Goal: Information Seeking & Learning: Find specific fact

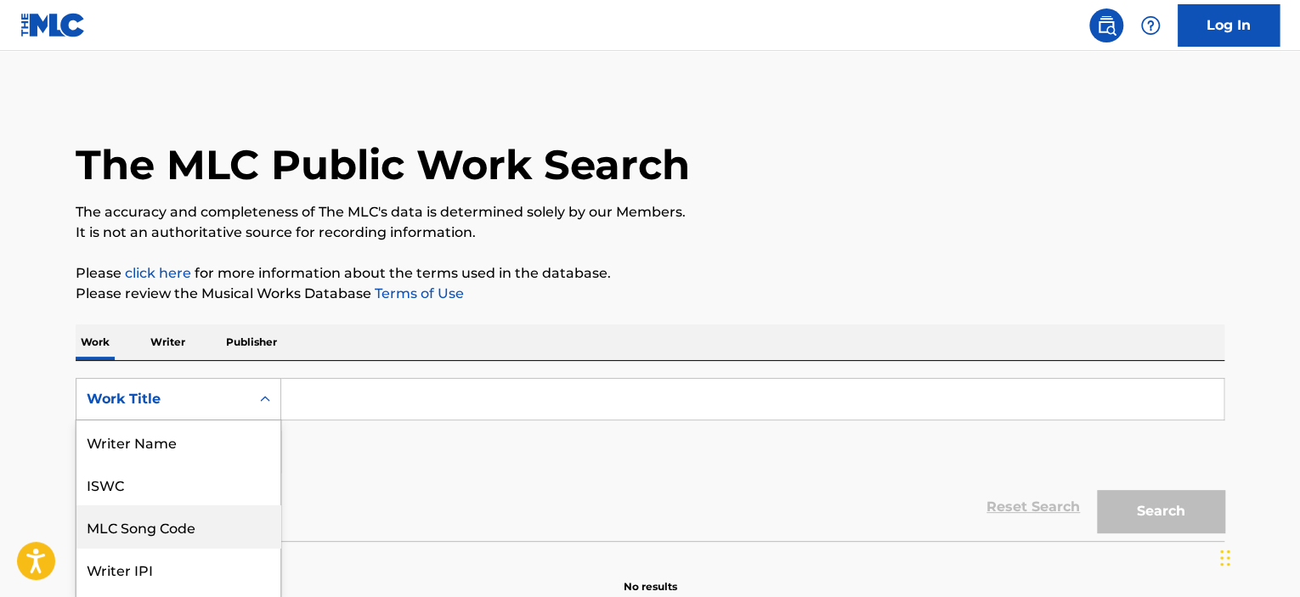
scroll to position [78, 0]
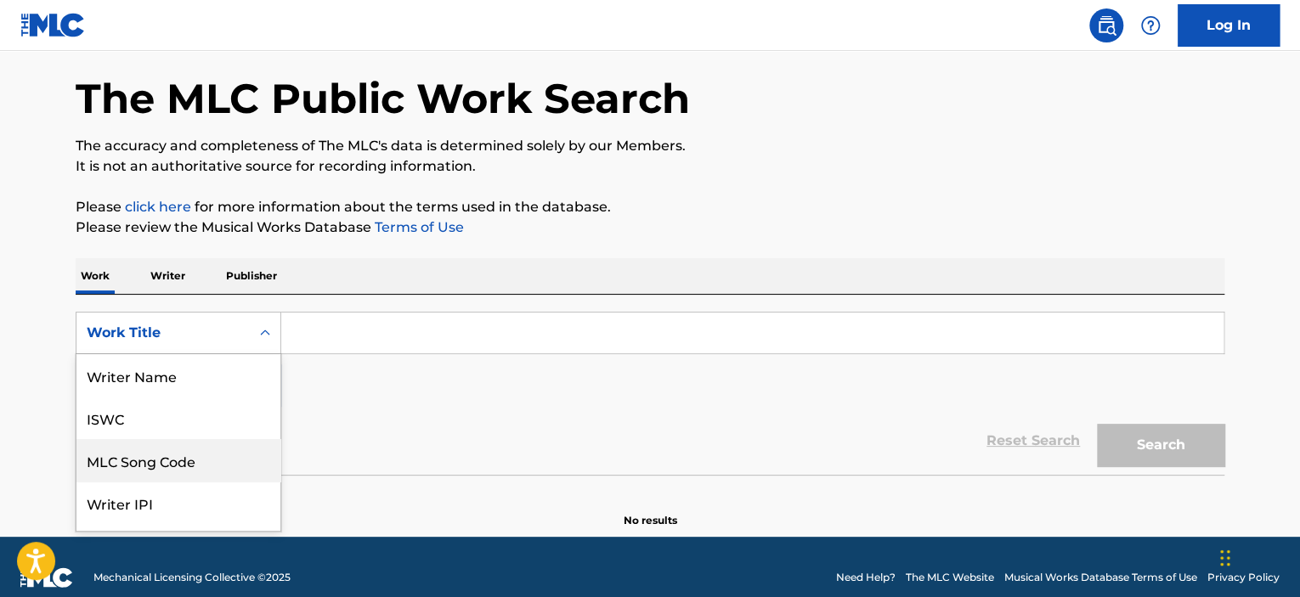
click at [167, 354] on div "8 results available. Use Up and Down to choose options, press Enter to select t…" at bounding box center [179, 333] width 206 height 42
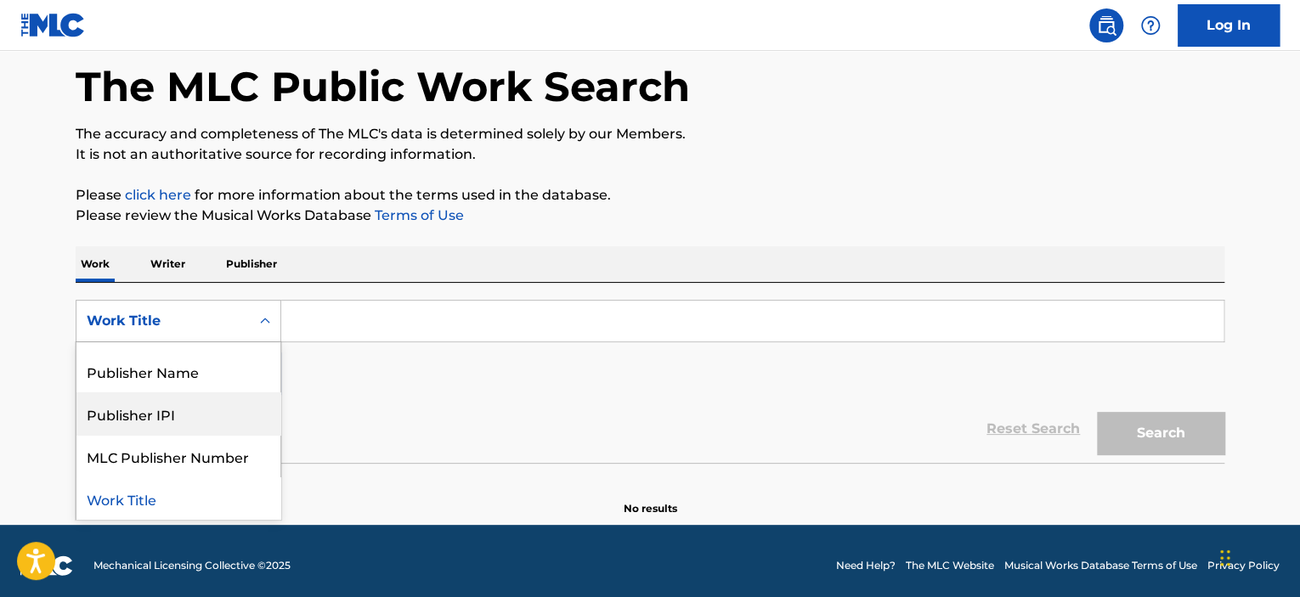
scroll to position [0, 0]
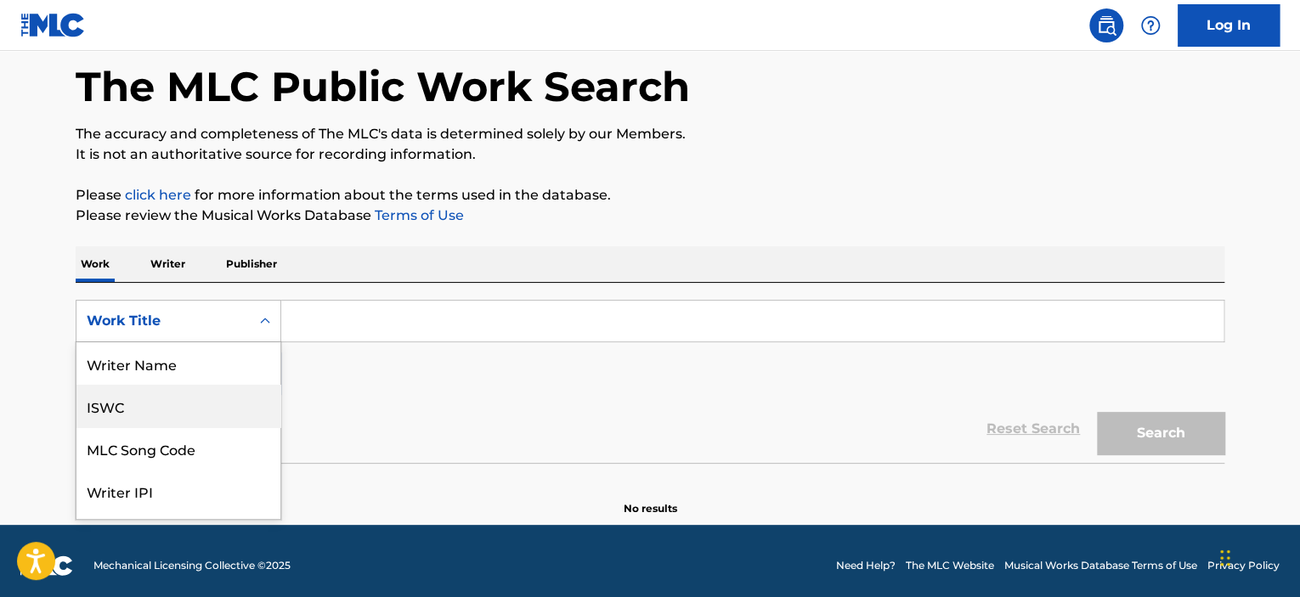
click at [167, 407] on div "ISWC" at bounding box center [178, 406] width 204 height 42
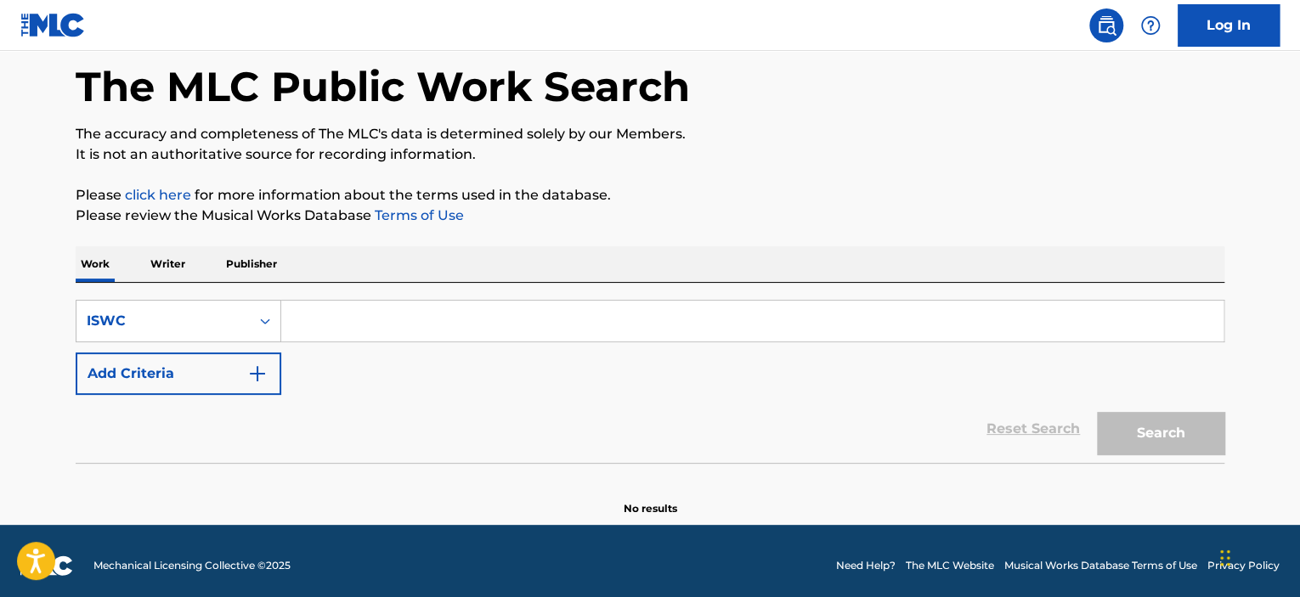
click at [318, 318] on input "Search Form" at bounding box center [752, 321] width 942 height 41
paste input "T9102202211"
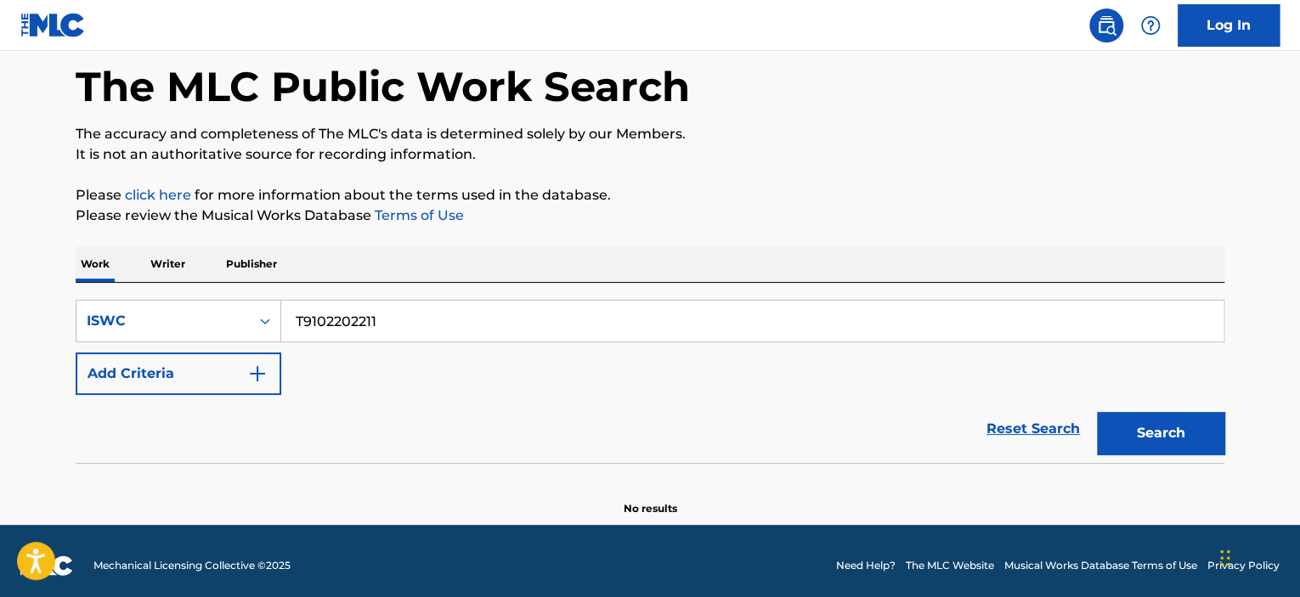
type input "T9102202211"
click at [1097, 412] on button "Search" at bounding box center [1160, 433] width 127 height 42
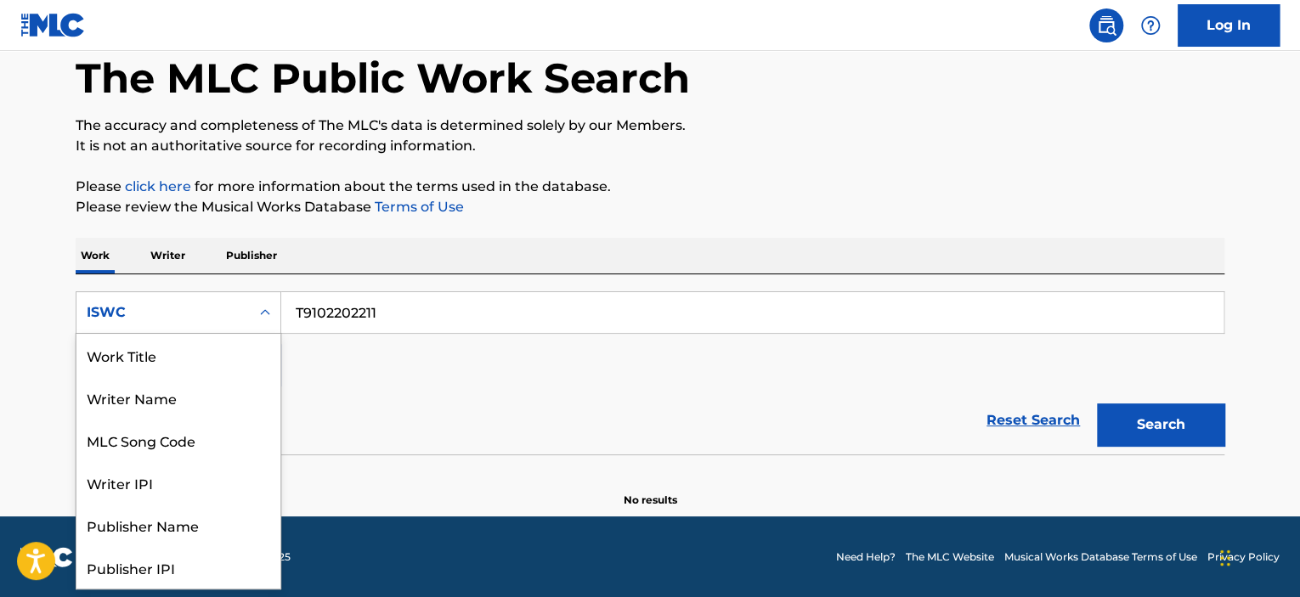
click at [170, 315] on div "ISWC" at bounding box center [163, 312] width 153 height 20
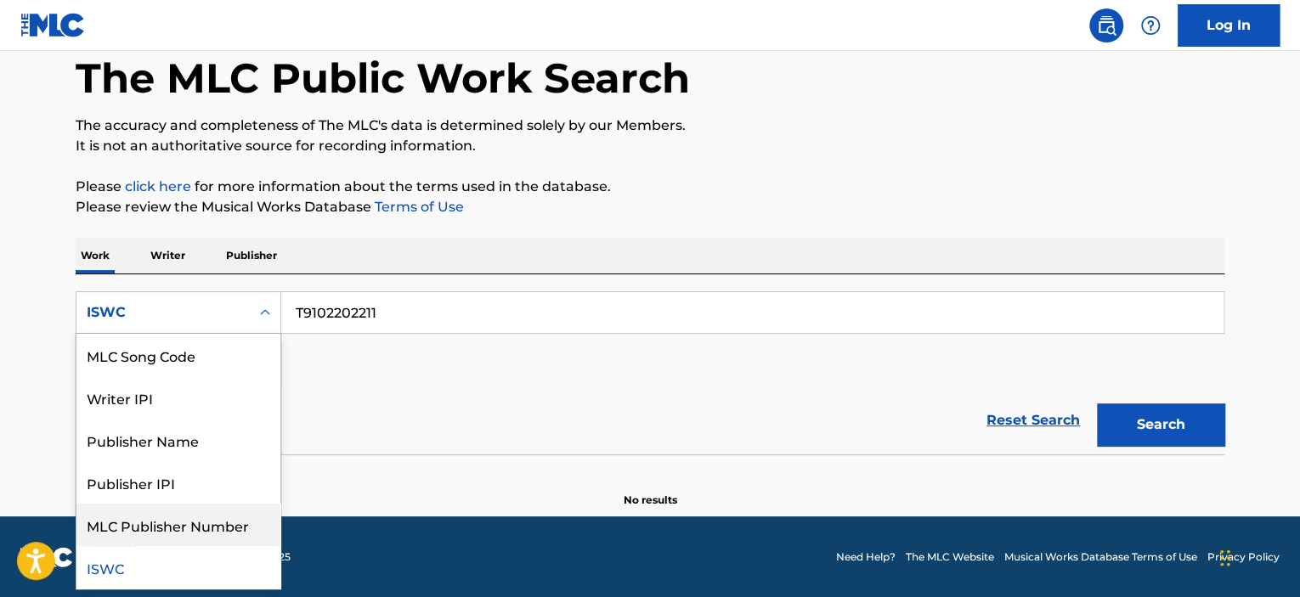
click at [180, 527] on div "MLC Publisher Number" at bounding box center [178, 525] width 204 height 42
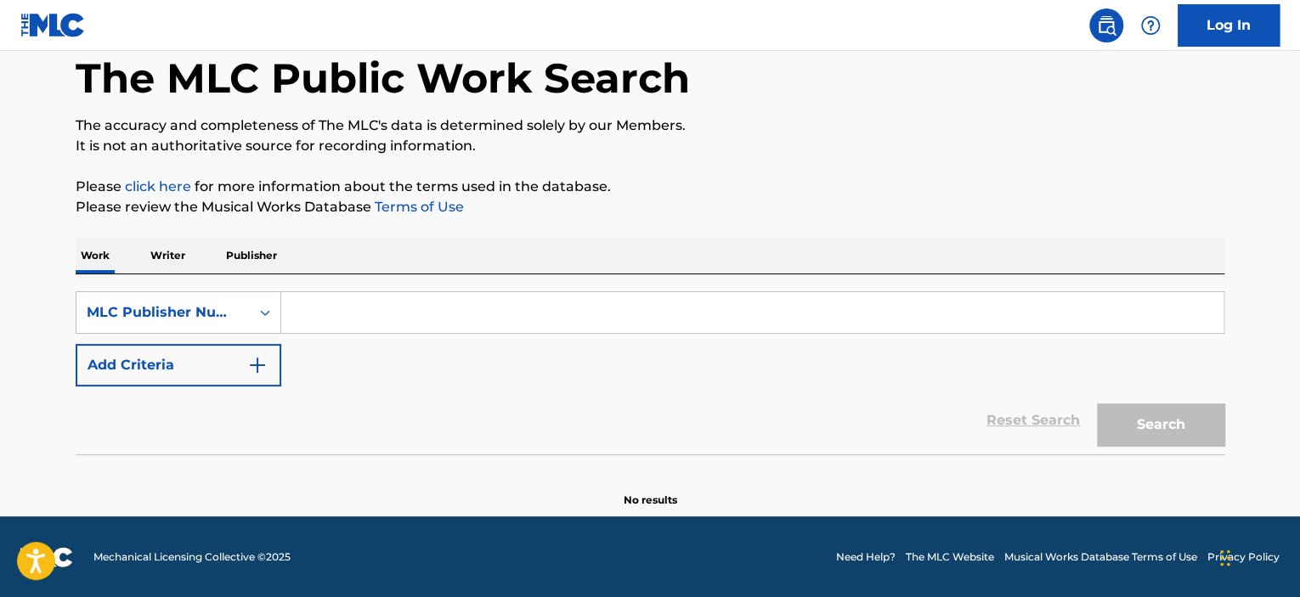
click at [356, 305] on input "Search Form" at bounding box center [752, 312] width 942 height 41
paste input "R2559Z"
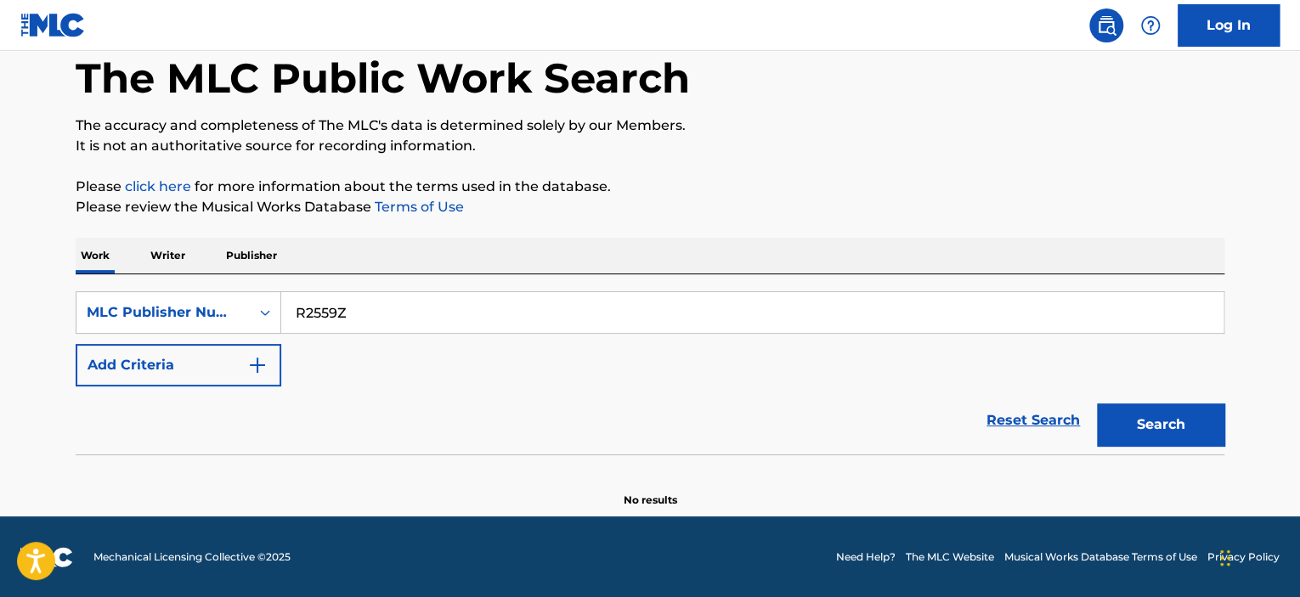
type input "R2559Z"
click at [1097, 404] on button "Search" at bounding box center [1160, 425] width 127 height 42
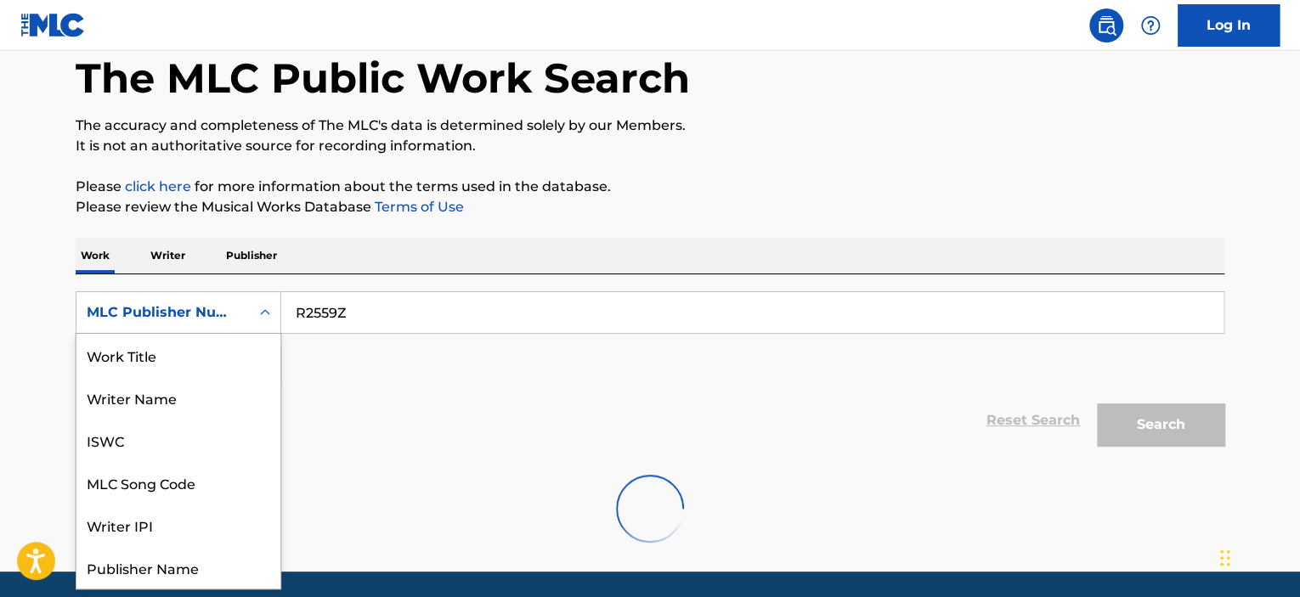
click at [161, 308] on div "MLC Publisher Number" at bounding box center [163, 312] width 153 height 20
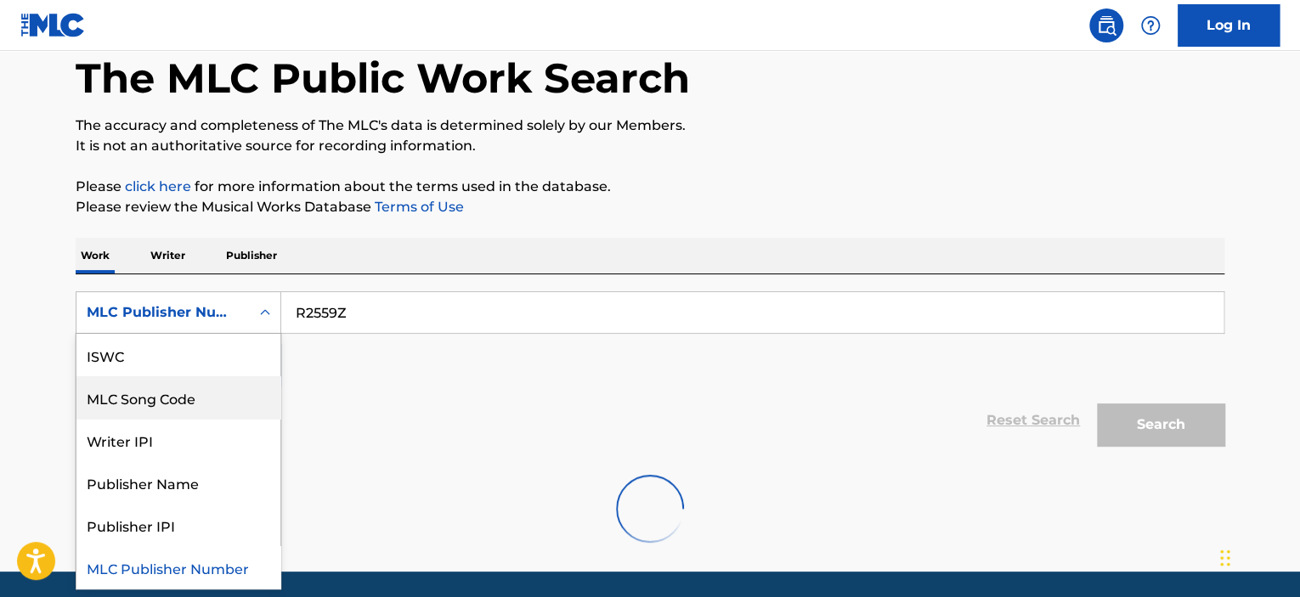
click at [156, 396] on div "MLC Song Code" at bounding box center [178, 397] width 204 height 42
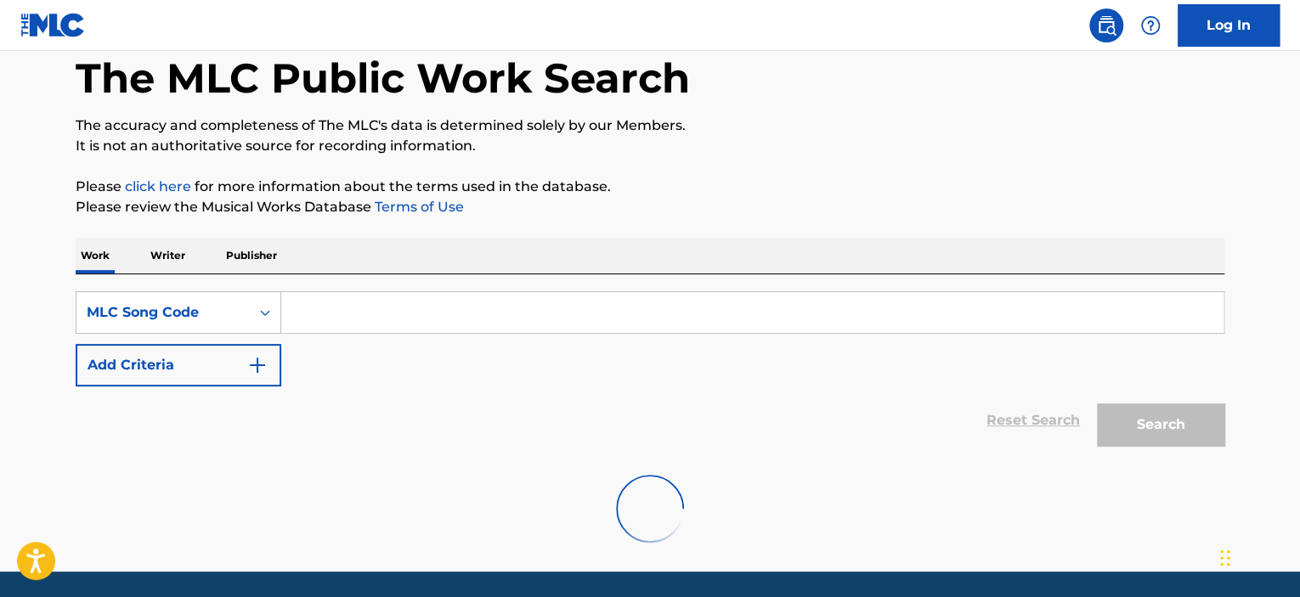
click at [324, 311] on input "Search Form" at bounding box center [752, 312] width 942 height 41
paste input "R2559Z"
type input "R2559Z"
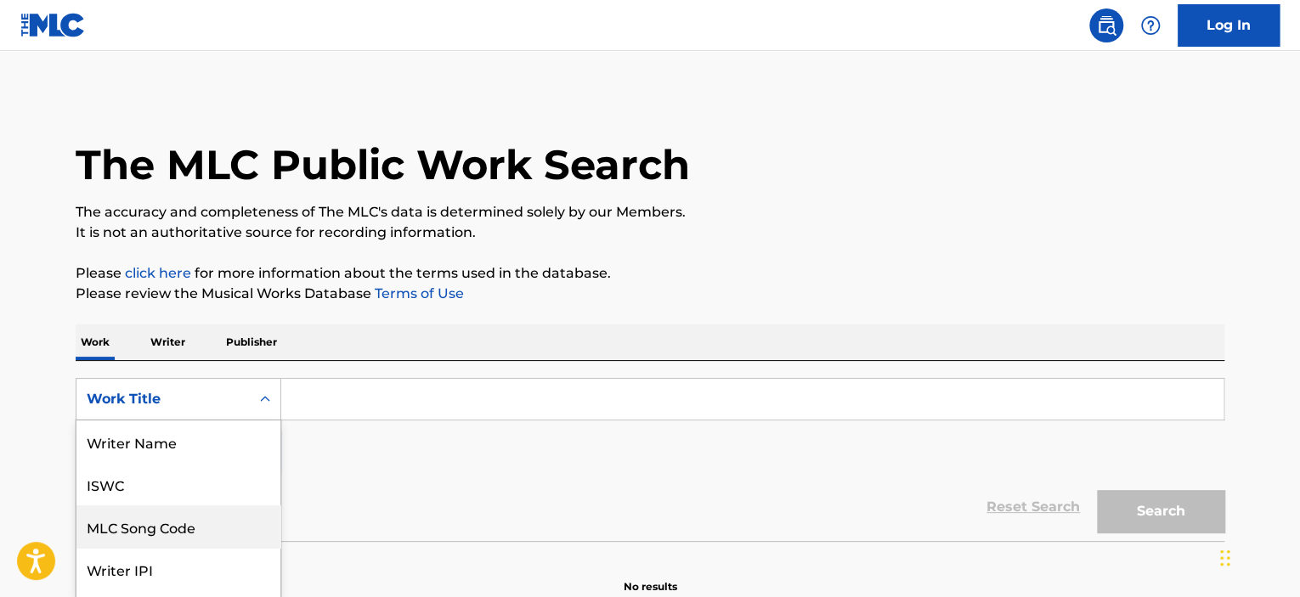
scroll to position [76, 0]
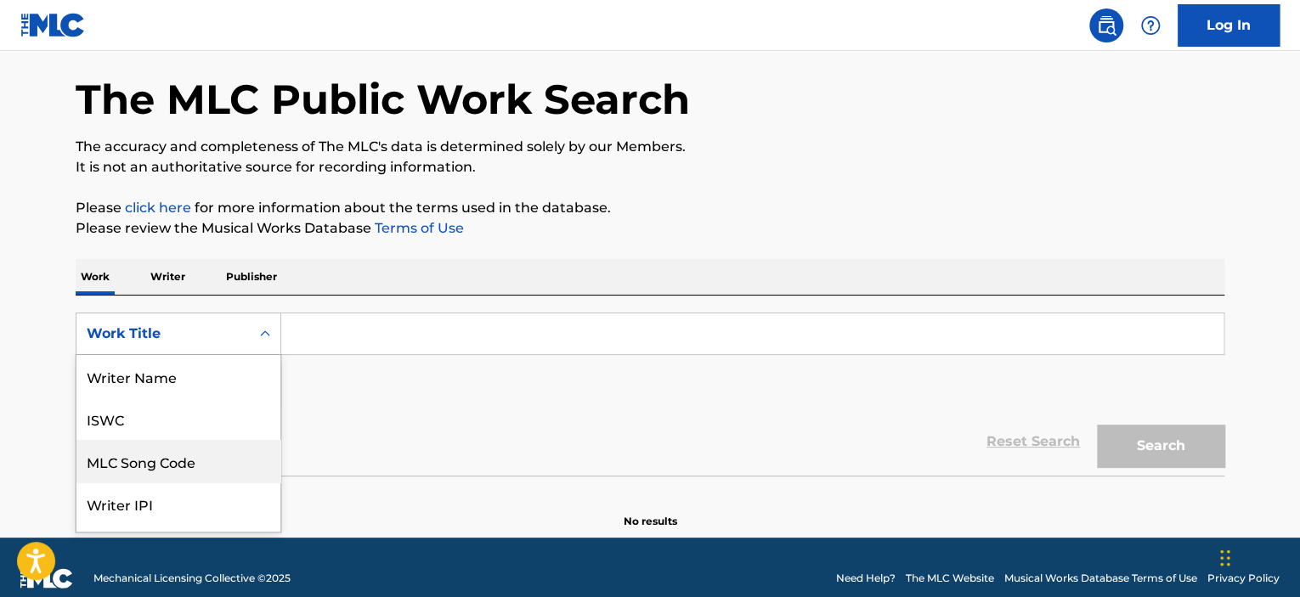
click at [204, 355] on div "8 results available. Use Up and Down to choose options, press Enter to select t…" at bounding box center [179, 334] width 206 height 42
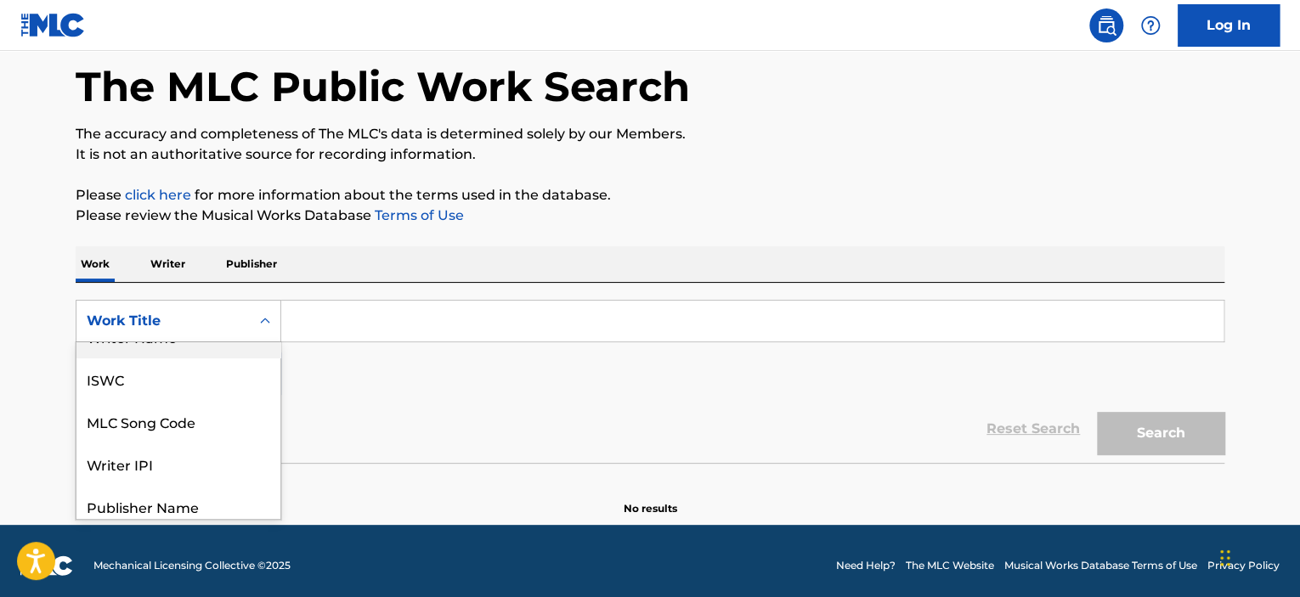
scroll to position [0, 0]
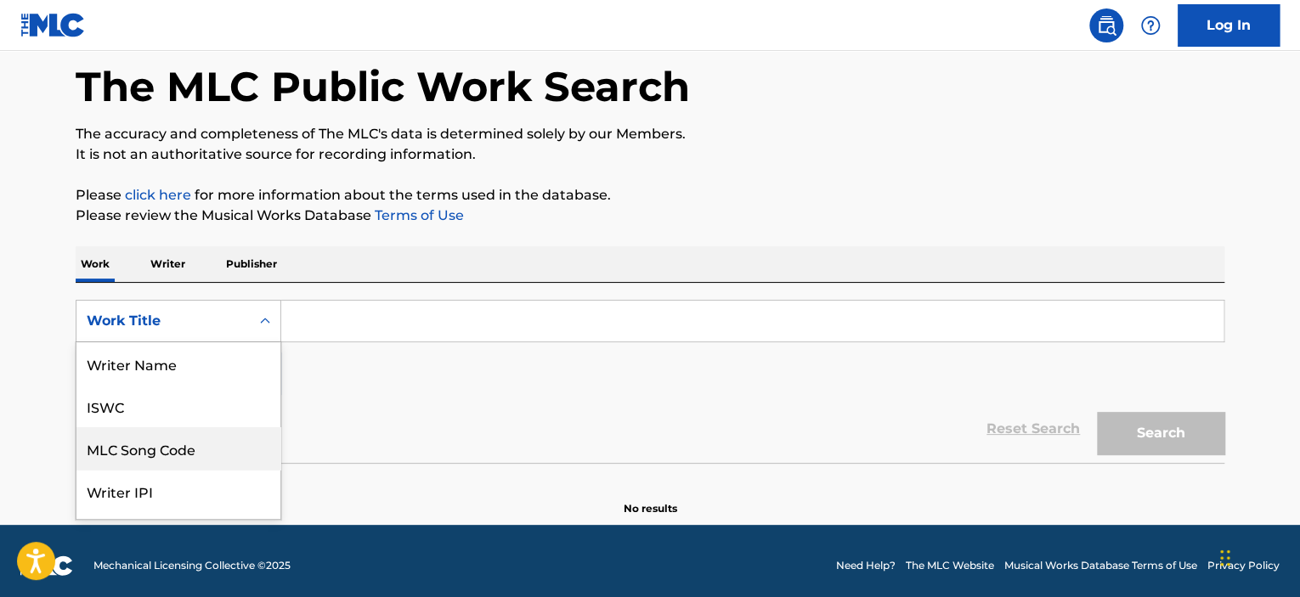
click at [178, 445] on div "MLC Song Code" at bounding box center [178, 448] width 204 height 42
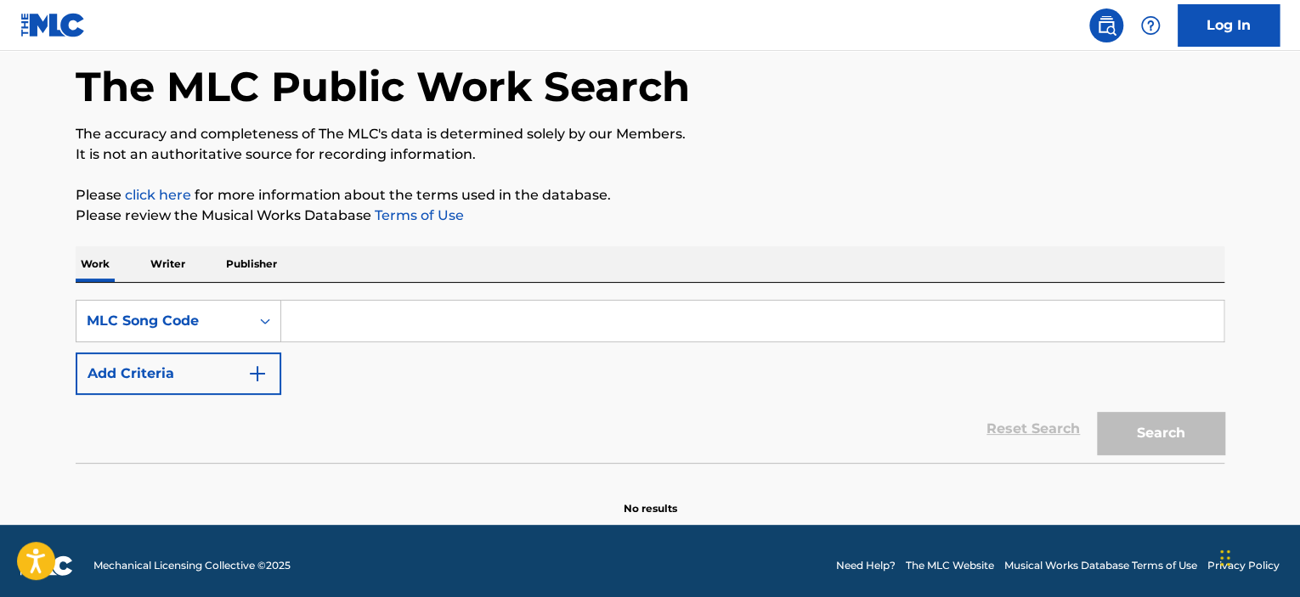
click at [319, 337] on input "Search Form" at bounding box center [752, 321] width 942 height 41
paste input "R2559Z"
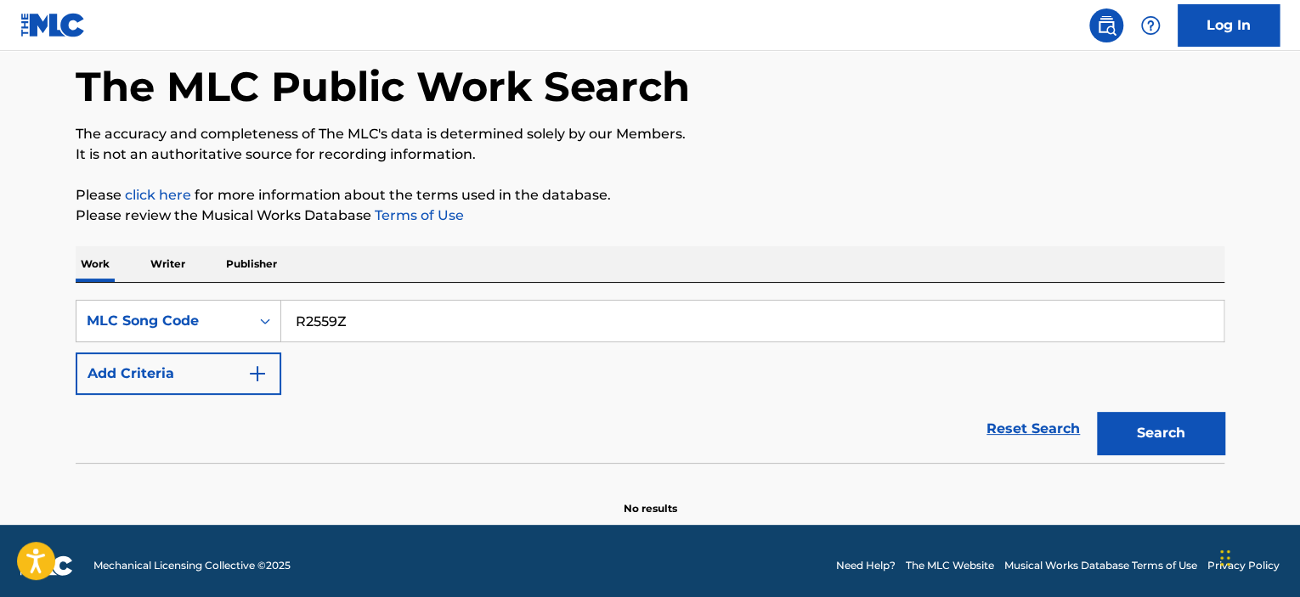
type input "R2559Z"
click at [1097, 412] on button "Search" at bounding box center [1160, 433] width 127 height 42
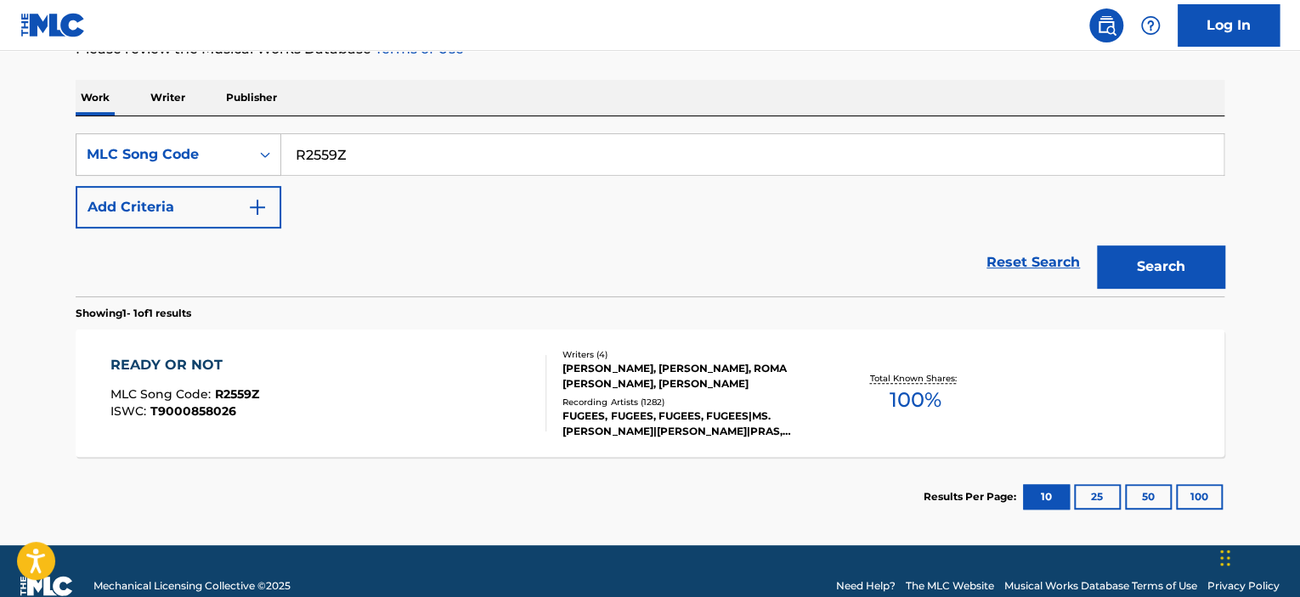
scroll to position [248, 0]
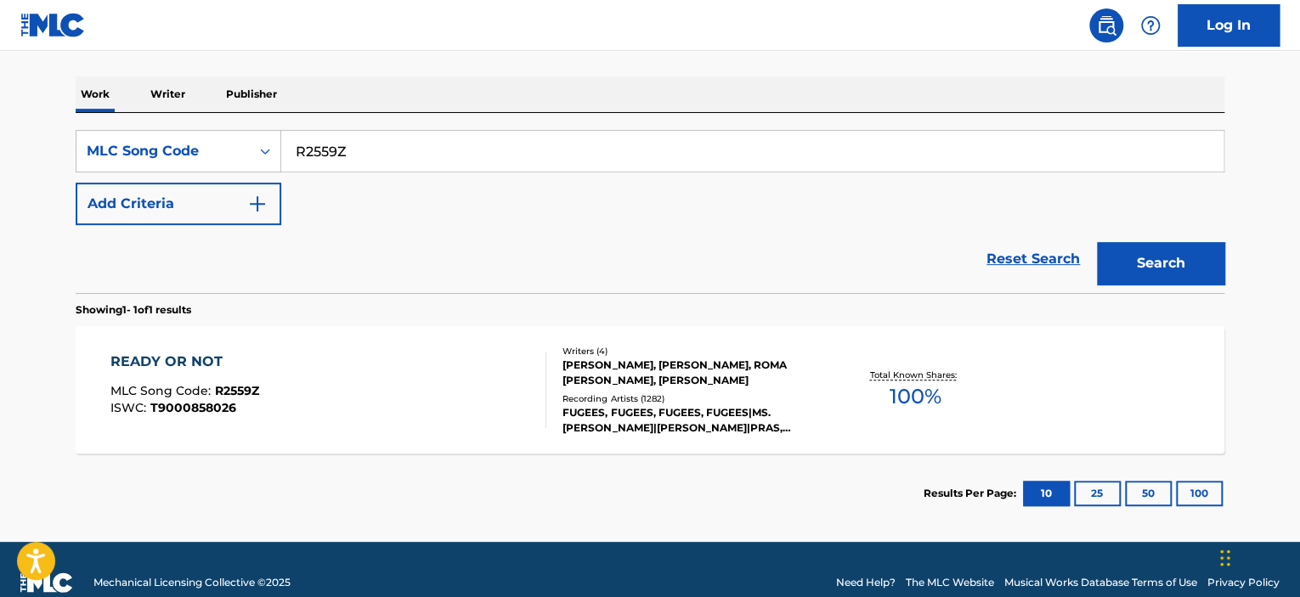
click at [455, 401] on div "READY OR NOT MLC Song Code : R2559Z ISWC : T9000858026" at bounding box center [328, 390] width 437 height 76
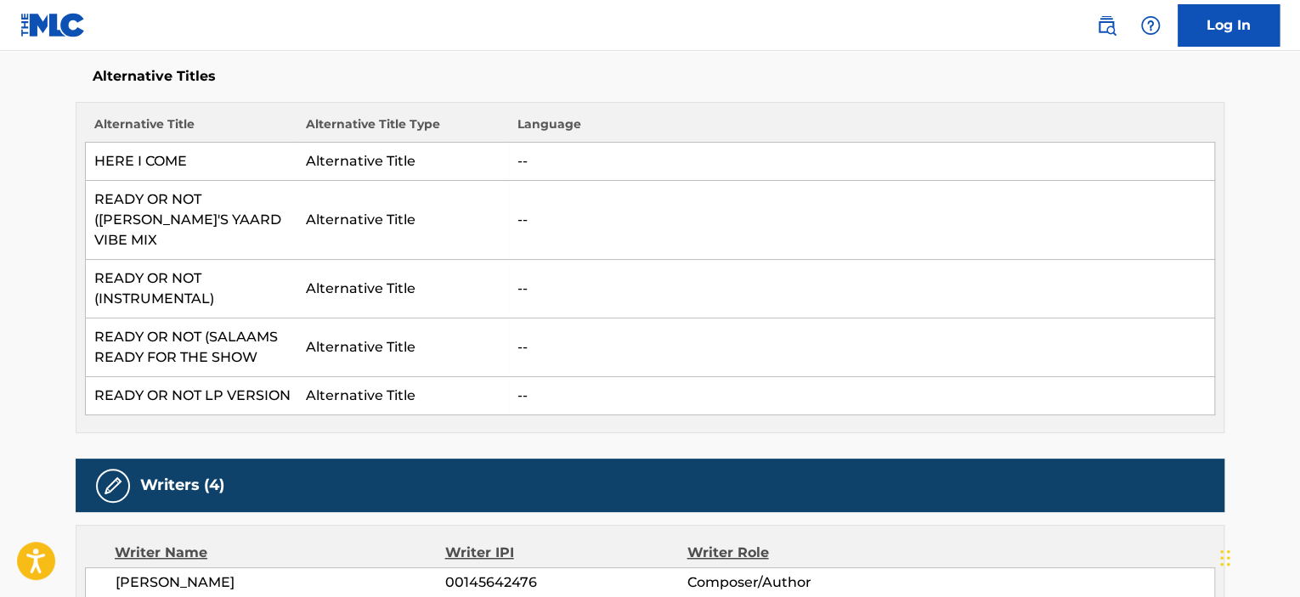
scroll to position [680, 0]
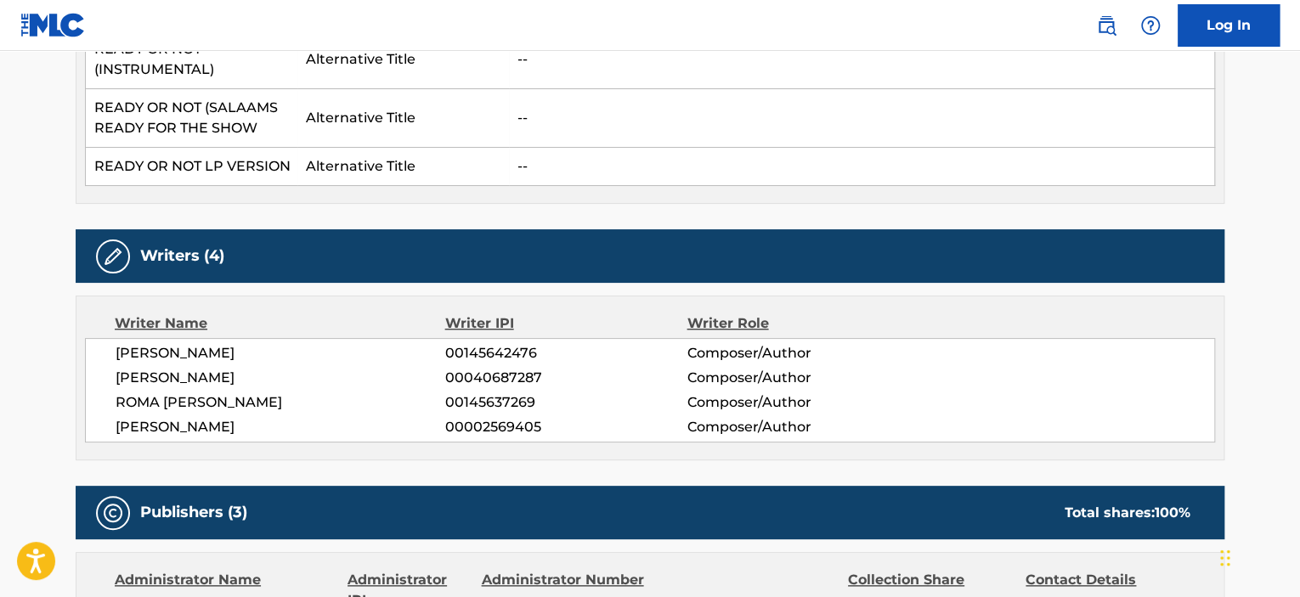
click at [476, 343] on span "00145642476" at bounding box center [565, 353] width 241 height 20
copy span "00145642476"
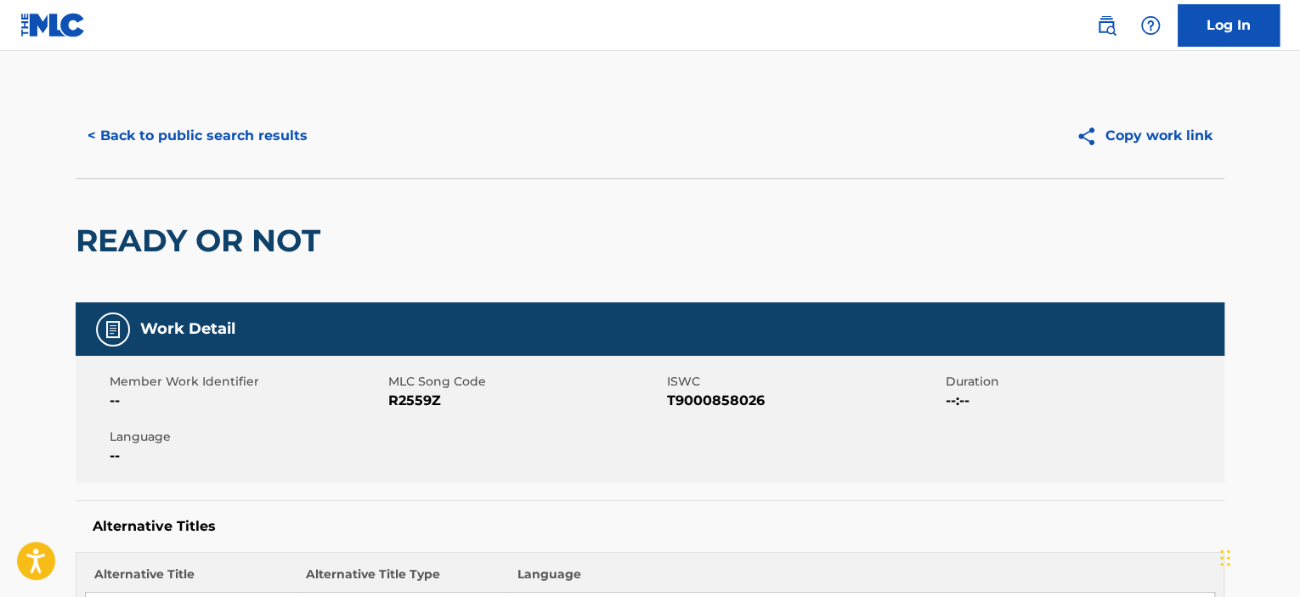
scroll to position [0, 0]
click at [199, 145] on button "< Back to public search results" at bounding box center [198, 136] width 244 height 42
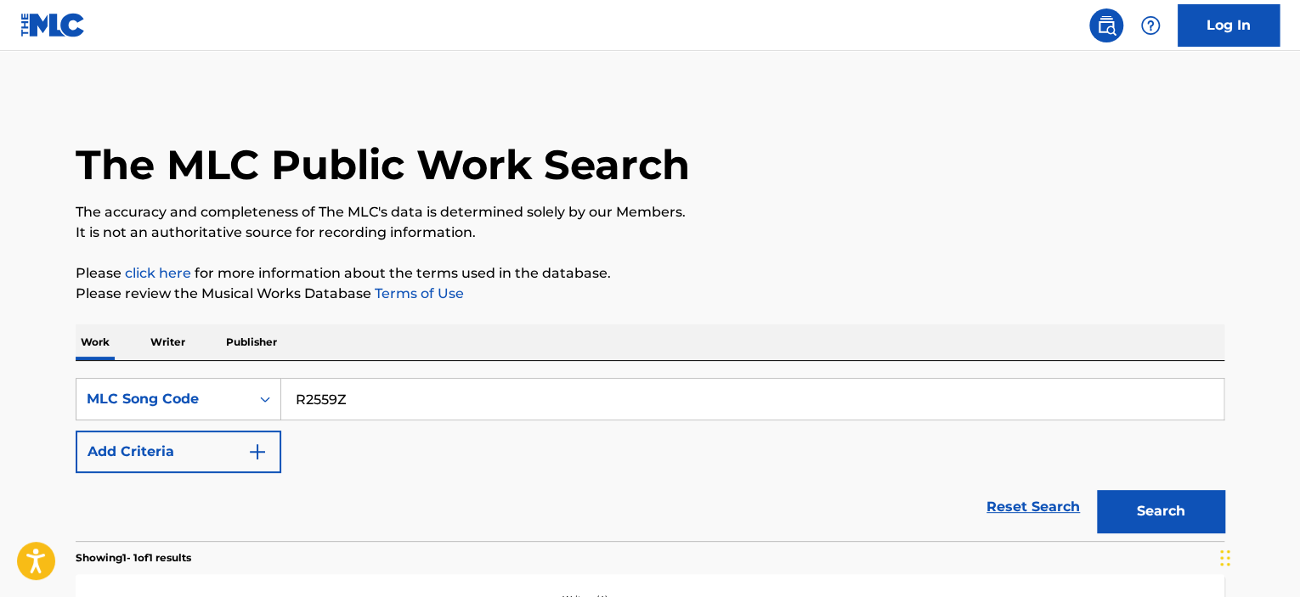
scroll to position [229, 0]
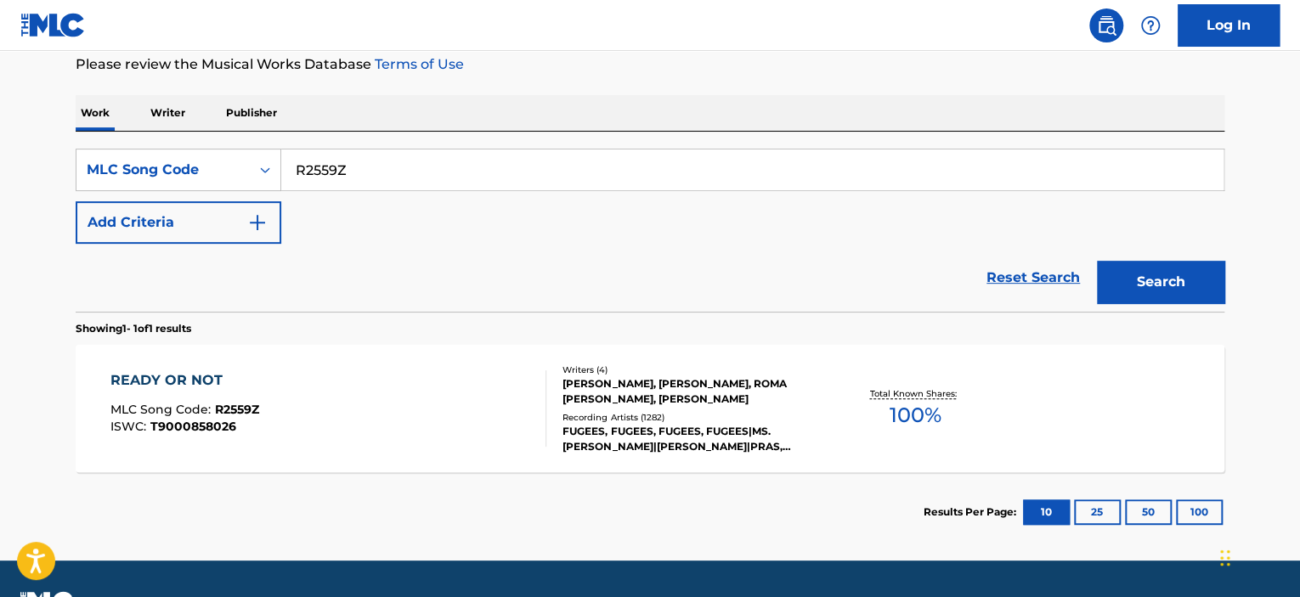
click at [142, 102] on div "Work Writer Publisher" at bounding box center [650, 113] width 1149 height 36
click at [161, 111] on p "Writer" at bounding box center [167, 113] width 45 height 36
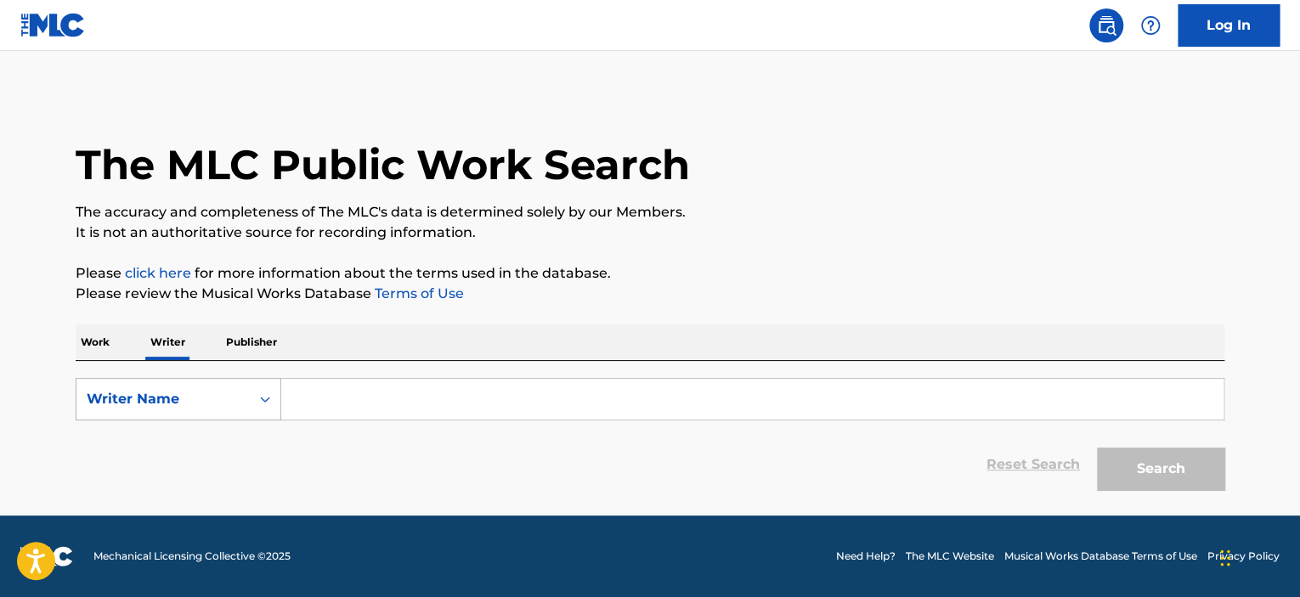
click at [156, 393] on div "Writer Name" at bounding box center [163, 399] width 153 height 20
click at [165, 436] on div "Writer IPI" at bounding box center [178, 442] width 204 height 42
click at [377, 395] on input "Search Form" at bounding box center [752, 399] width 942 height 41
paste input "00145642476"
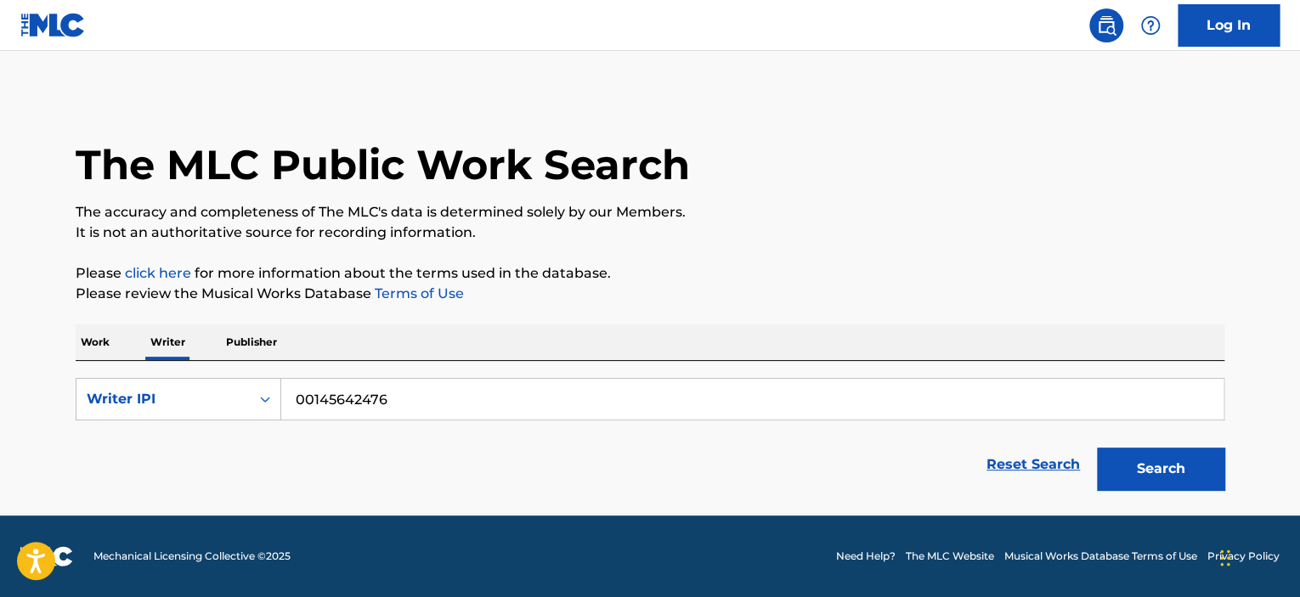
type input "00145642476"
click at [1097, 448] on button "Search" at bounding box center [1160, 469] width 127 height 42
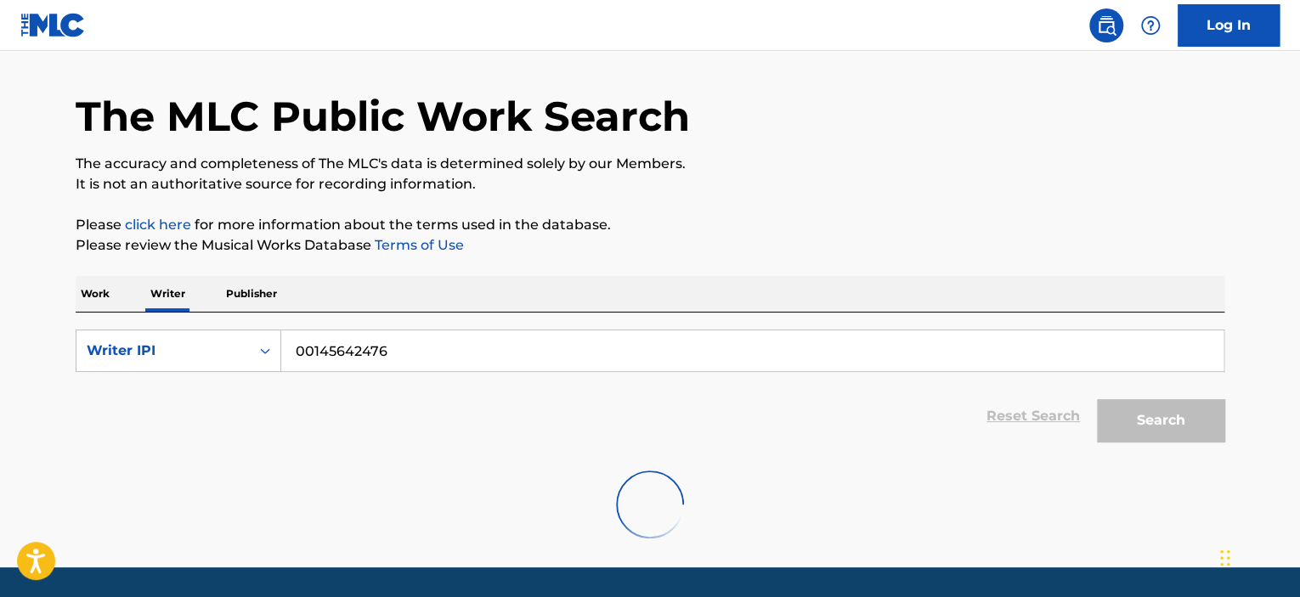
scroll to position [99, 0]
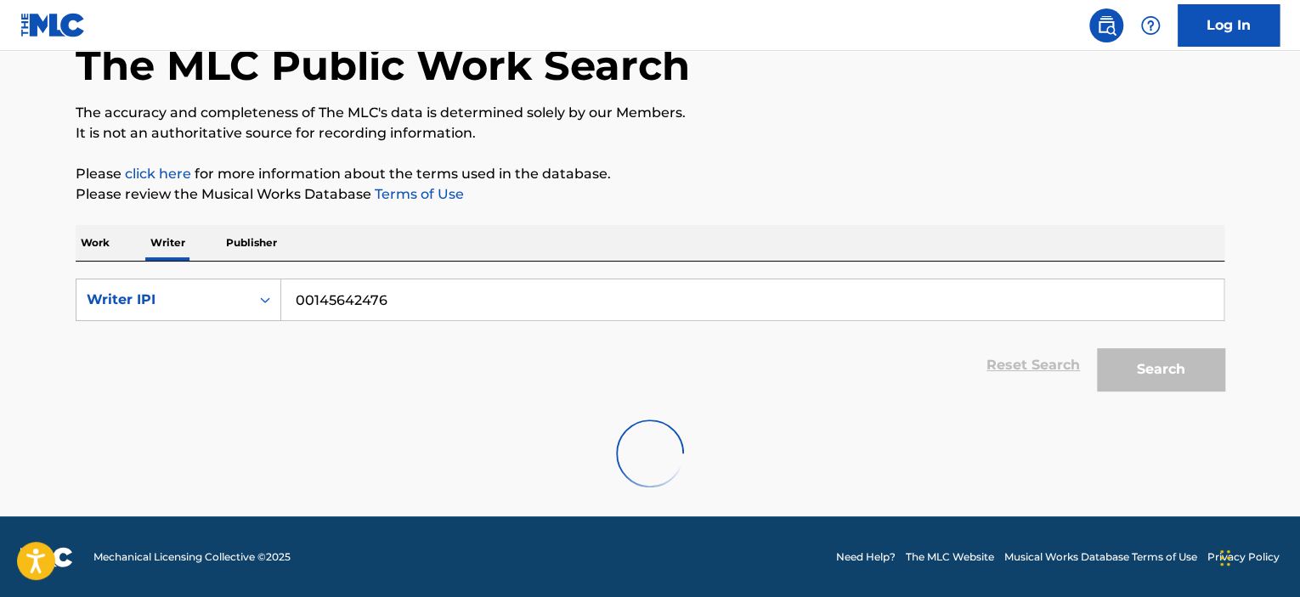
click at [369, 300] on input "00145642476" at bounding box center [752, 300] width 942 height 41
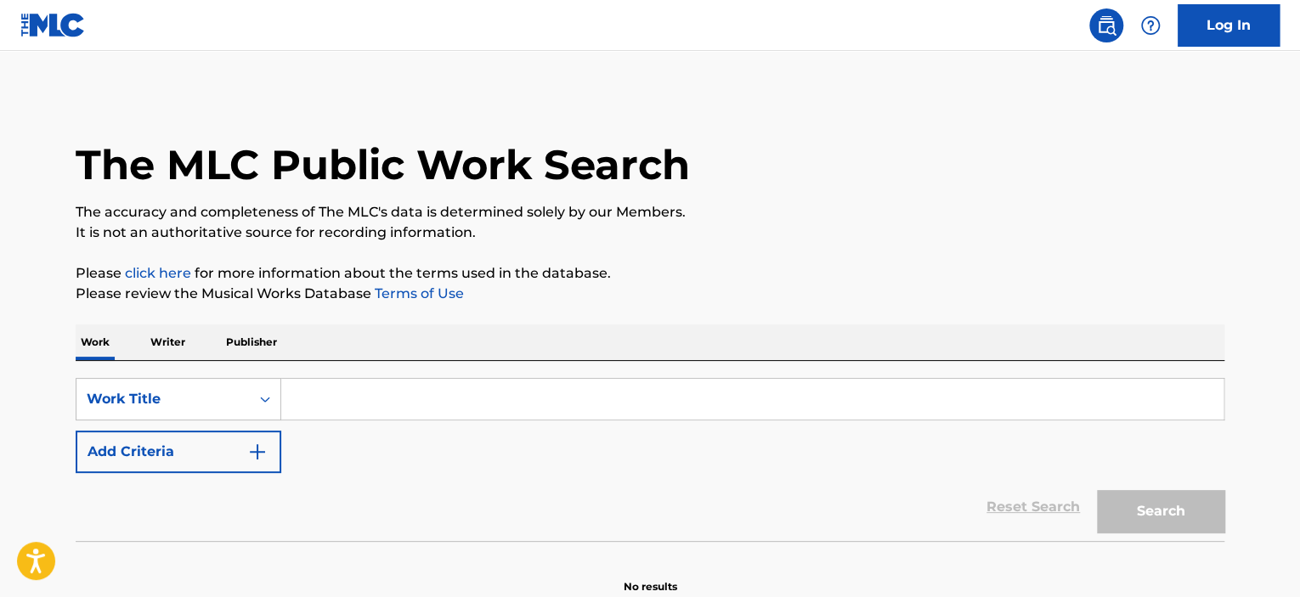
click at [153, 346] on p "Writer" at bounding box center [167, 343] width 45 height 36
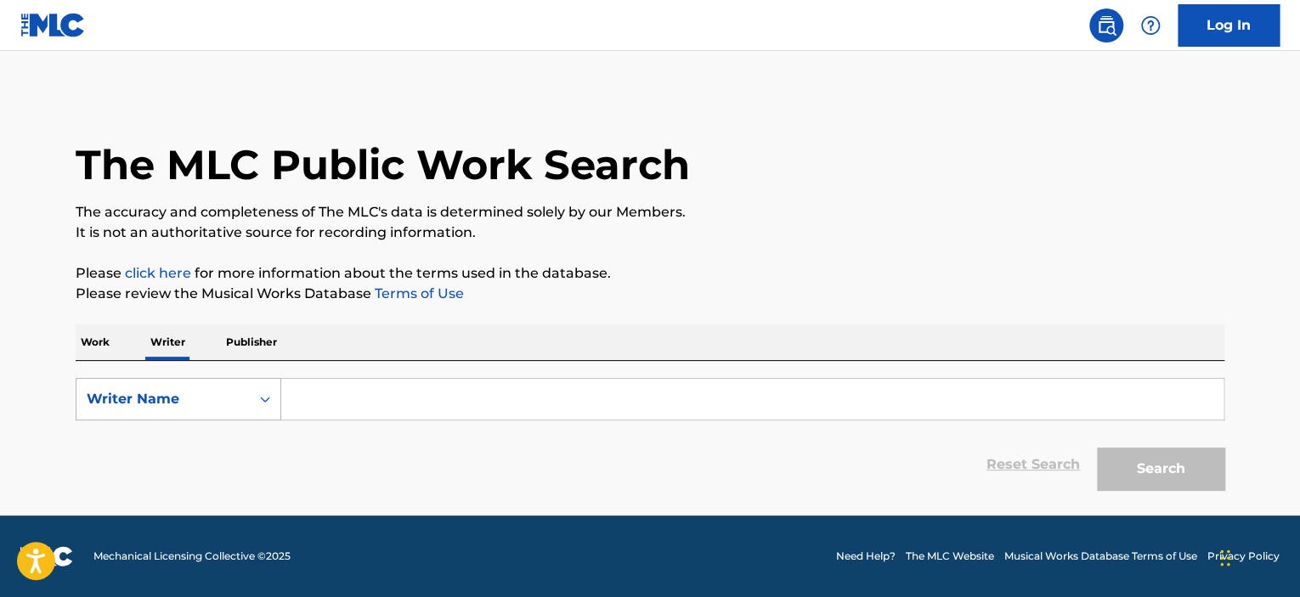
click at [155, 393] on div "Writer Name" at bounding box center [163, 399] width 153 height 20
click at [159, 443] on div "Writer IPI" at bounding box center [178, 442] width 204 height 42
click at [330, 407] on input "Search Form" at bounding box center [752, 399] width 942 height 41
paste input "00145642476"
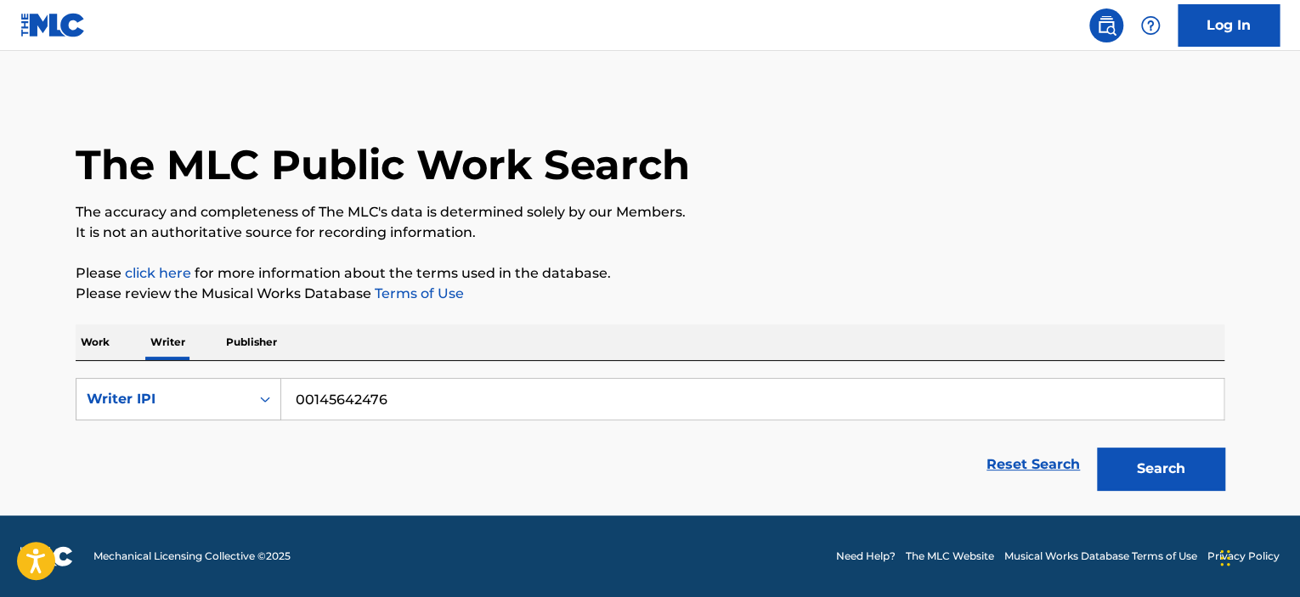
type input "00145642476"
click at [1097, 448] on button "Search" at bounding box center [1160, 469] width 127 height 42
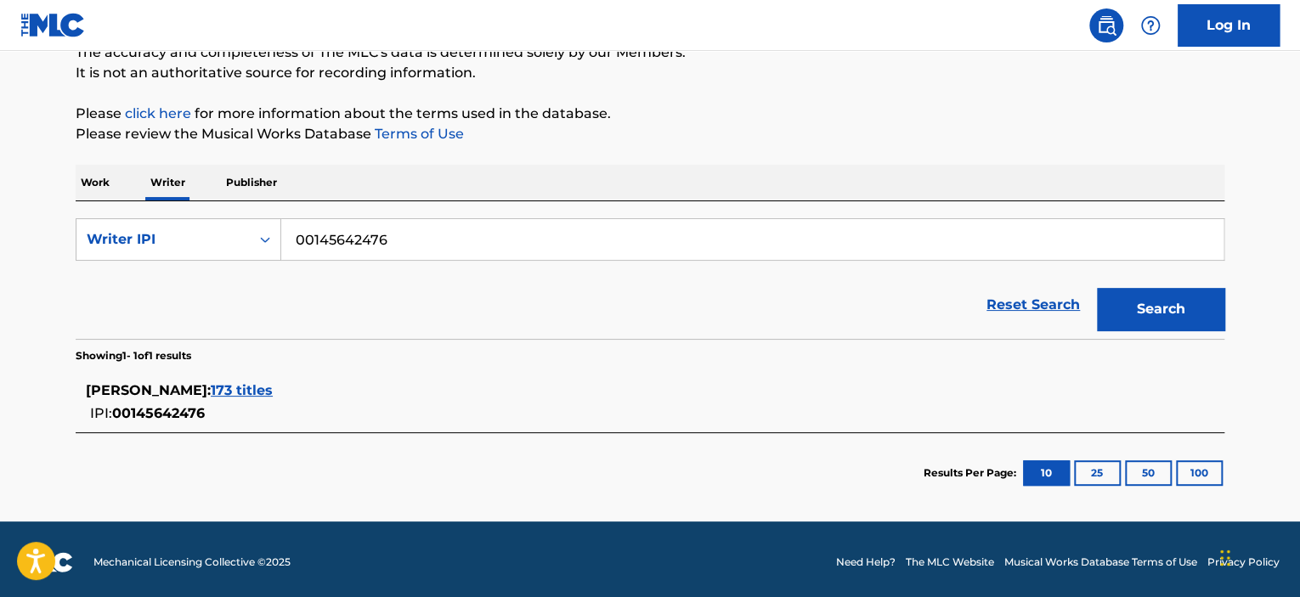
scroll to position [164, 0]
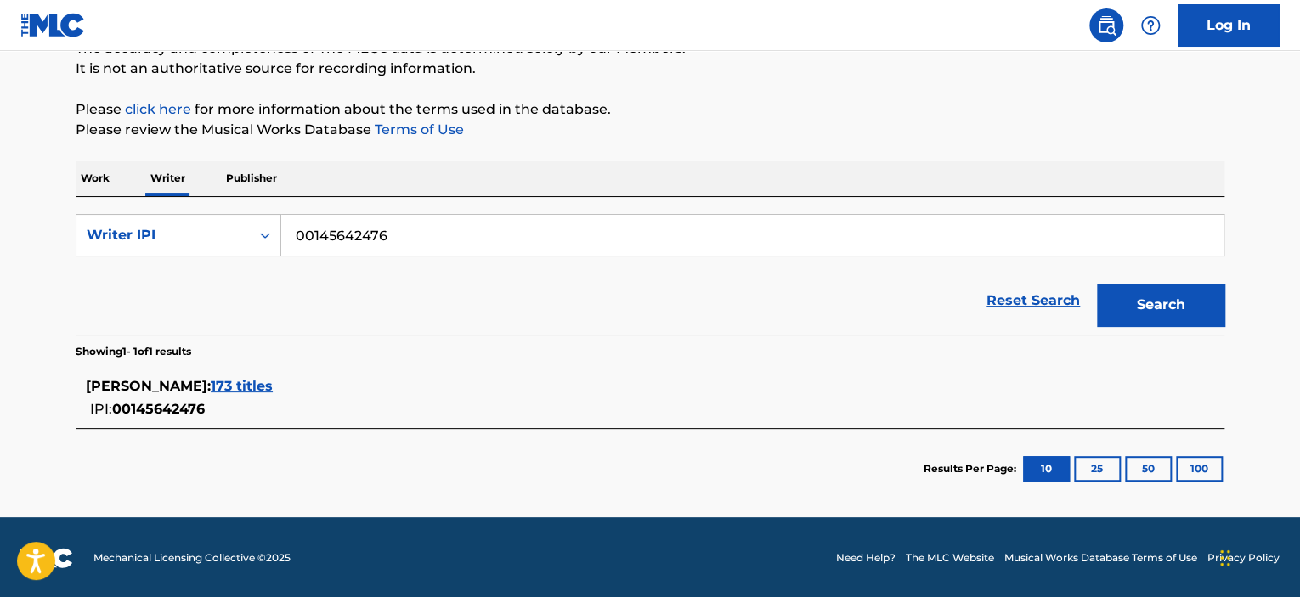
click at [211, 389] on span "173 titles" at bounding box center [242, 386] width 62 height 16
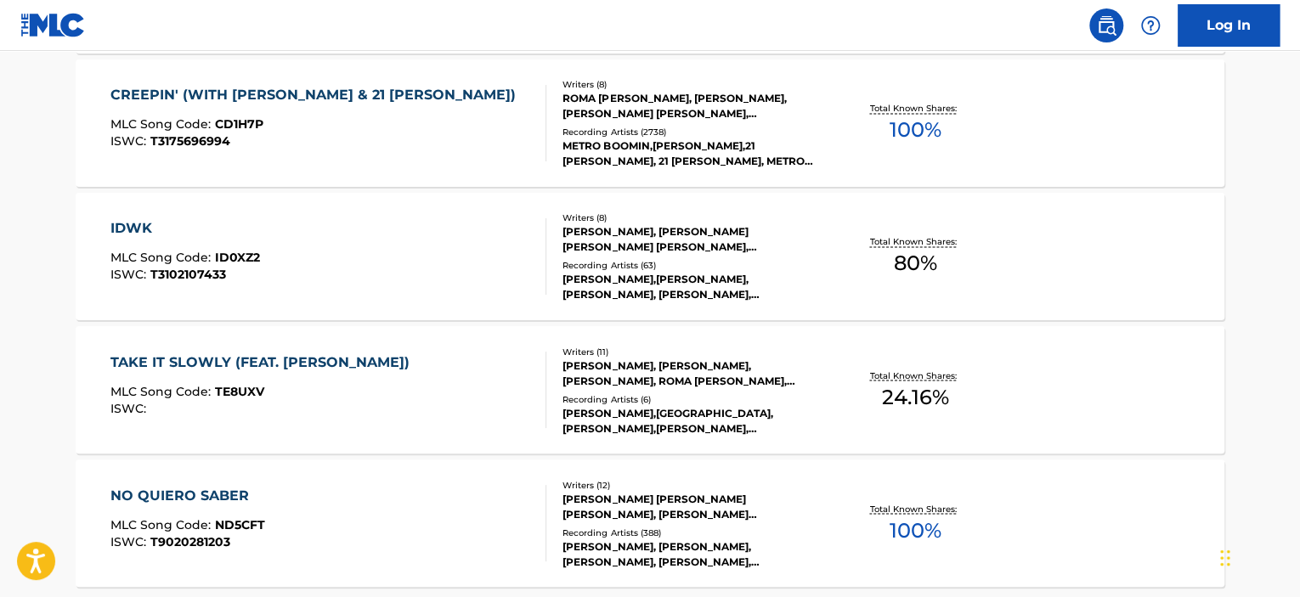
scroll to position [1353, 0]
